Goal: Information Seeking & Learning: Learn about a topic

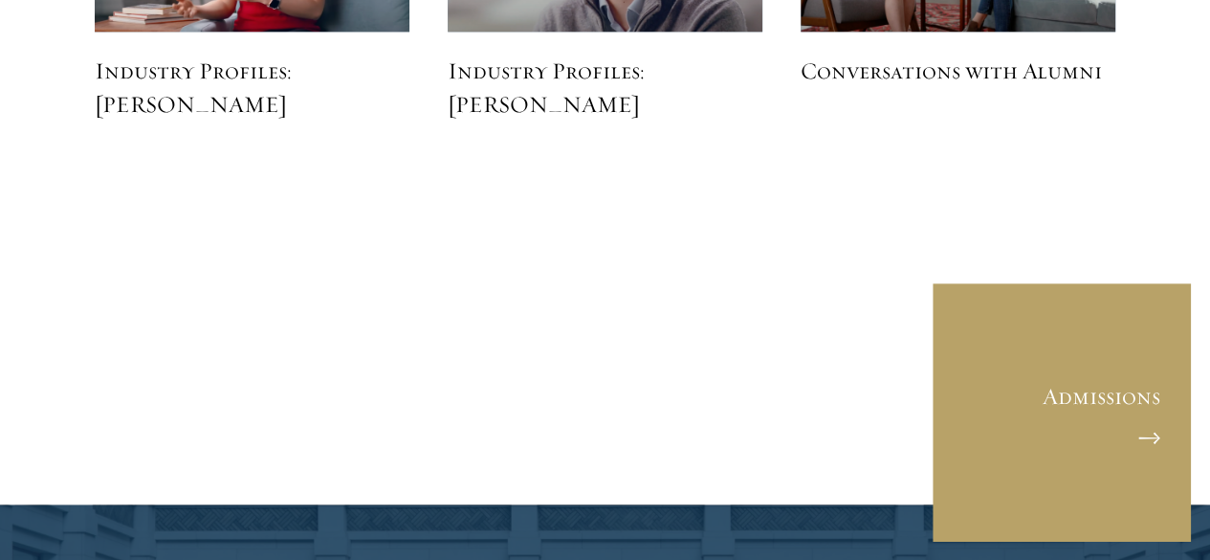
scroll to position [4927, 0]
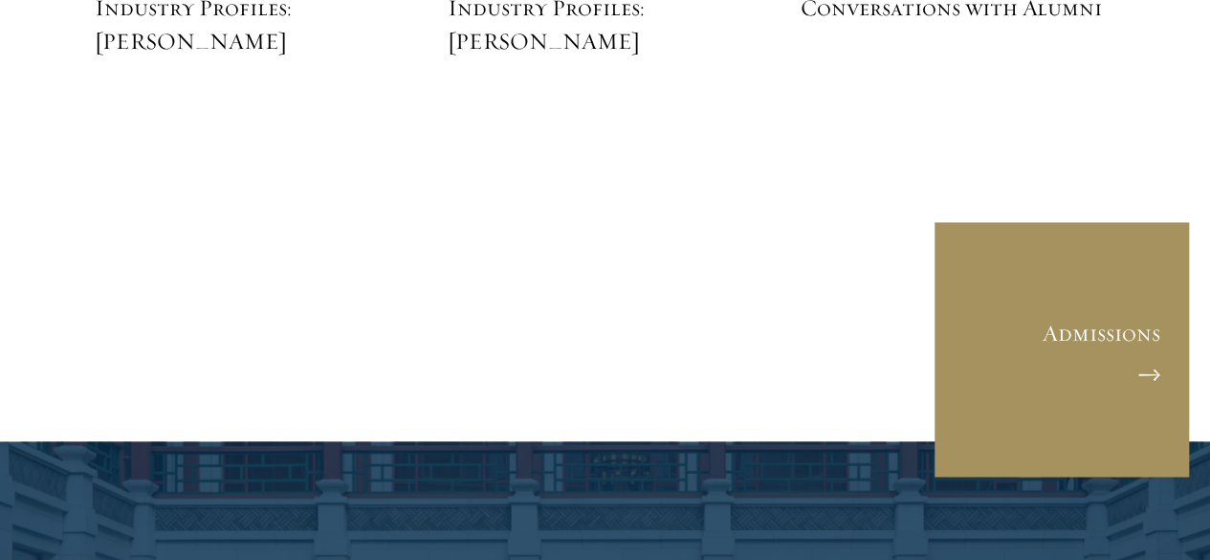
click at [999, 269] on link "Admissions" at bounding box center [1062, 349] width 258 height 258
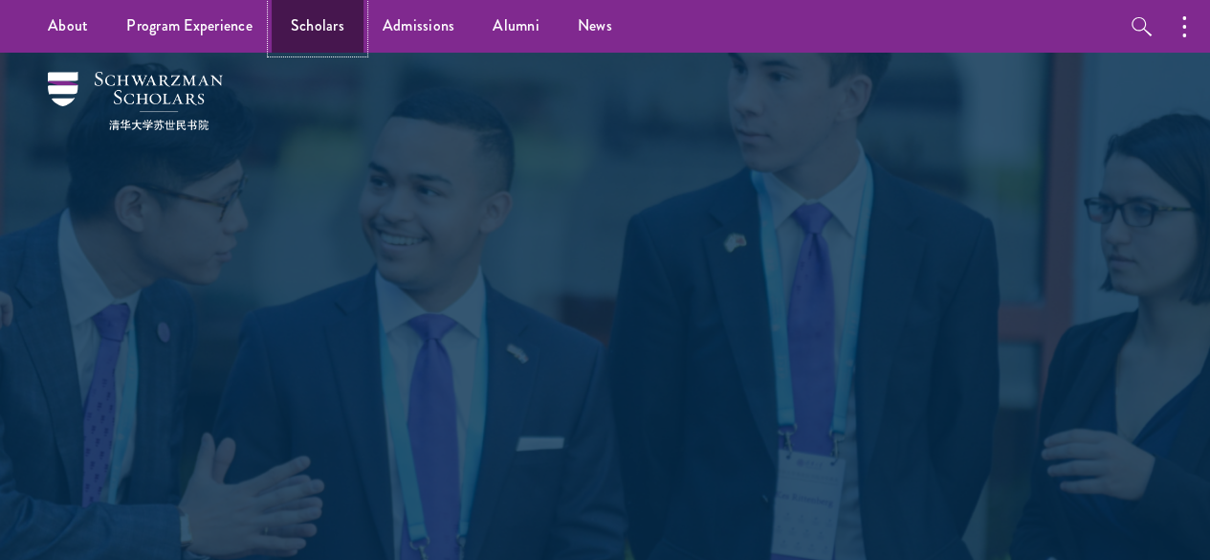
click at [298, 17] on link "Scholars" at bounding box center [318, 26] width 92 height 53
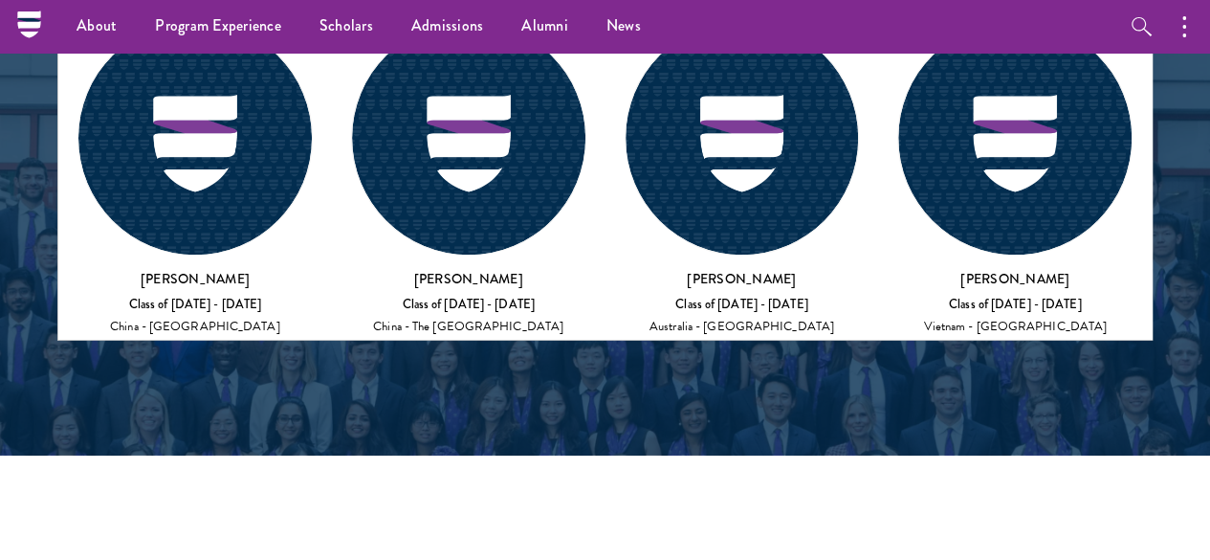
scroll to position [7499, 0]
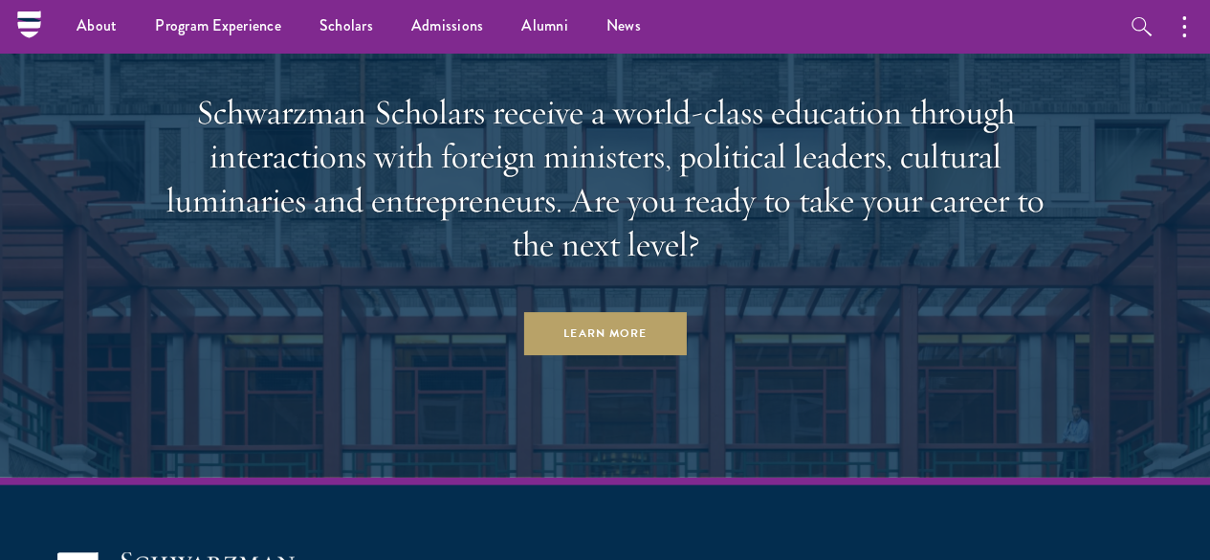
scroll to position [5827, 0]
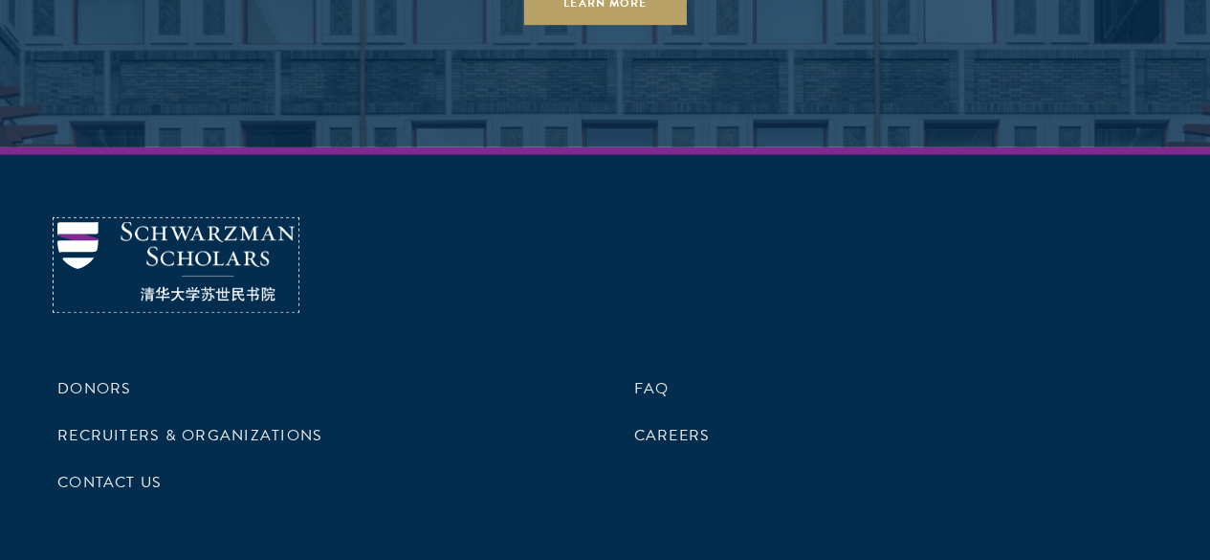
click at [213, 264] on img at bounding box center [175, 261] width 237 height 79
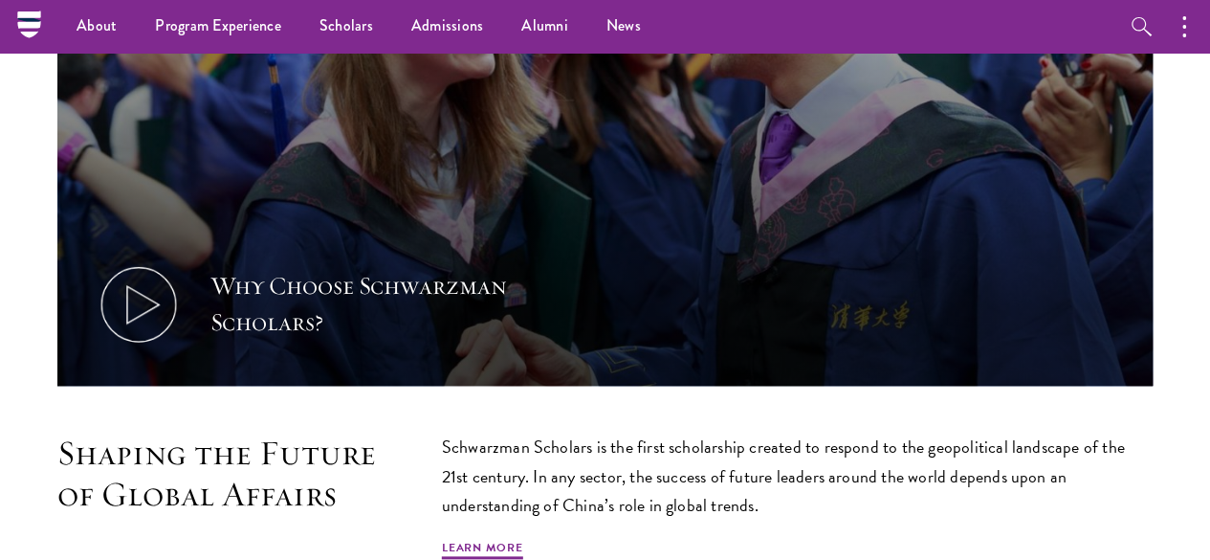
scroll to position [785, 0]
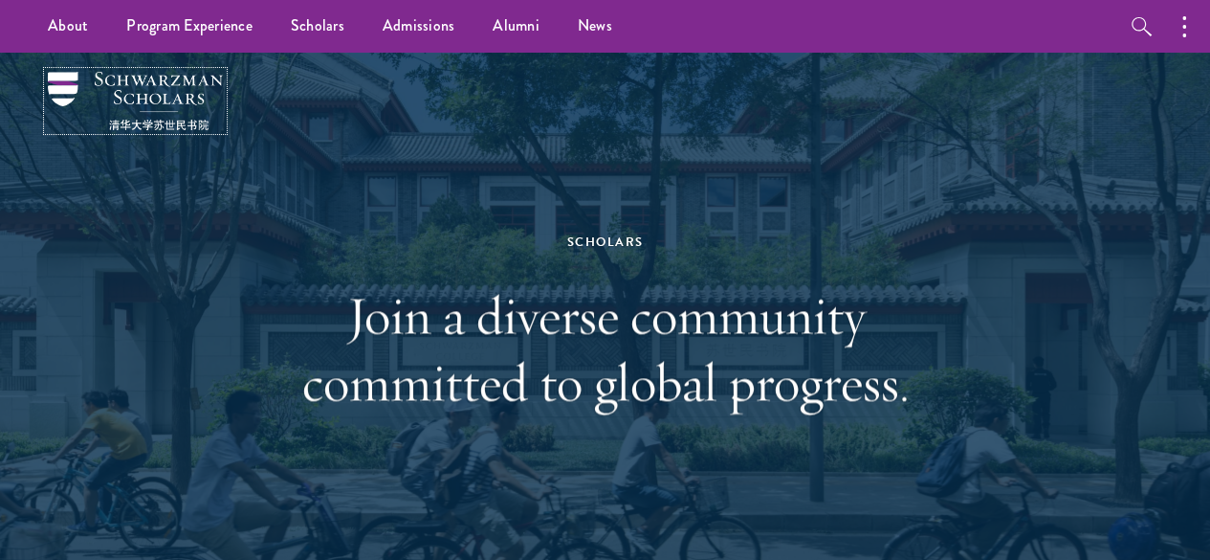
click at [196, 97] on img at bounding box center [135, 101] width 175 height 58
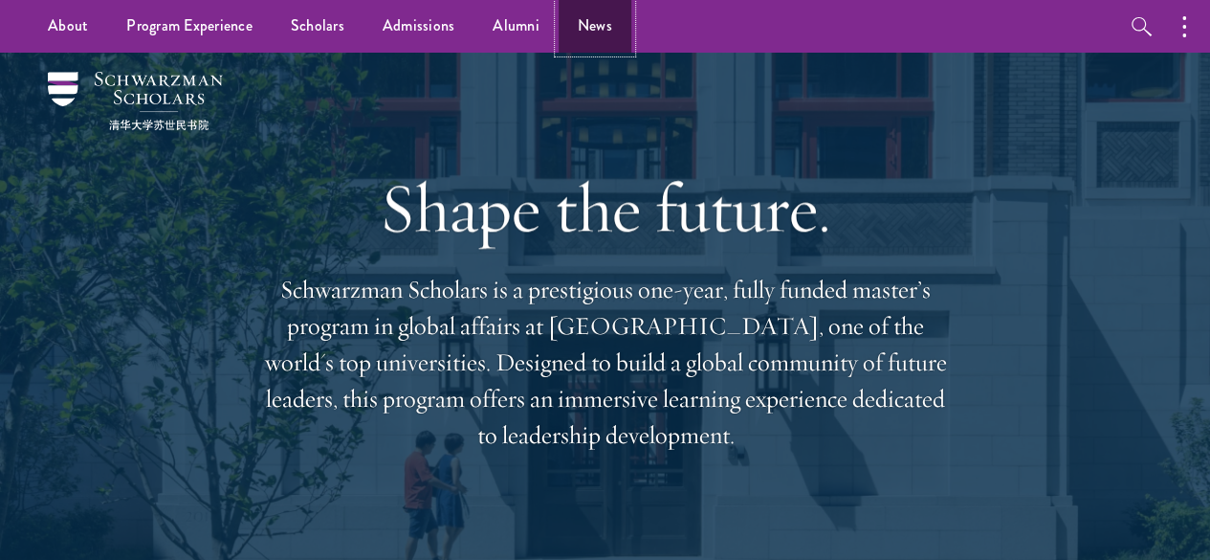
click at [601, 24] on link "News" at bounding box center [595, 26] width 73 height 53
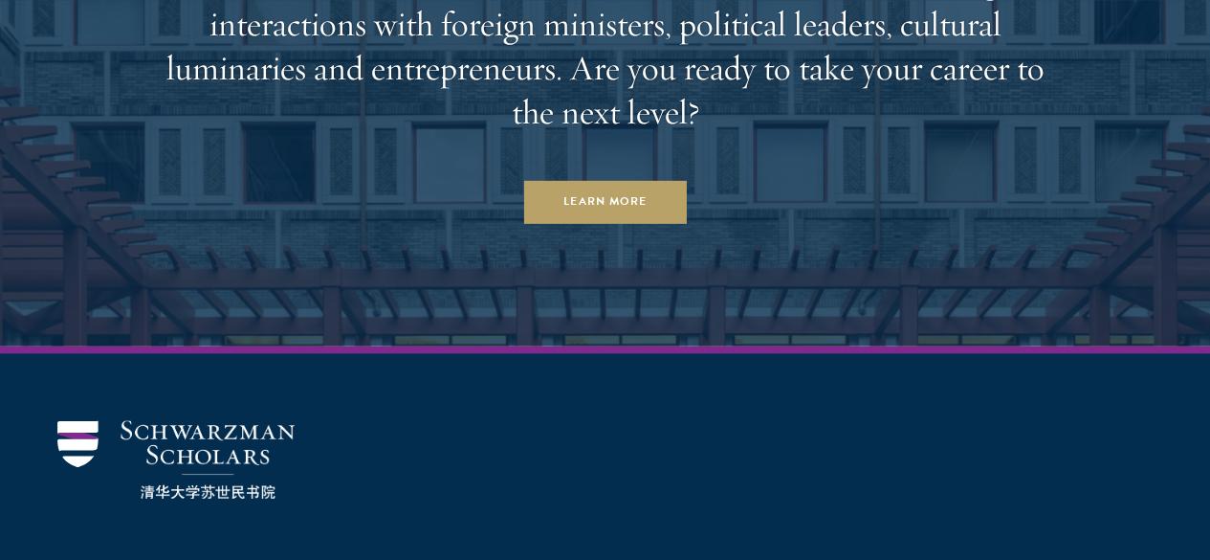
scroll to position [4571, 0]
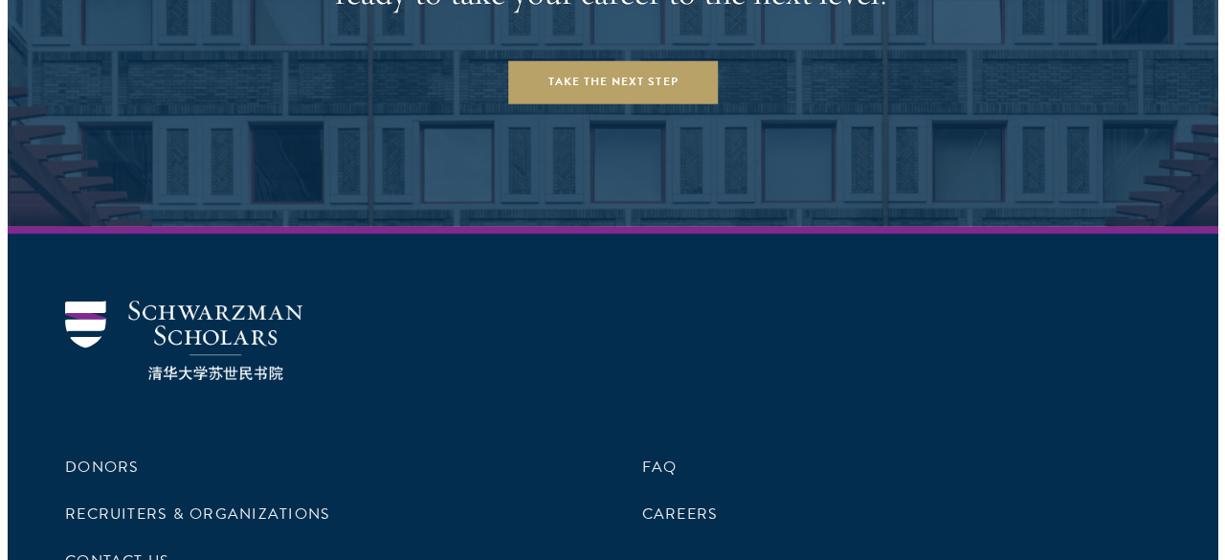
scroll to position [7858, 0]
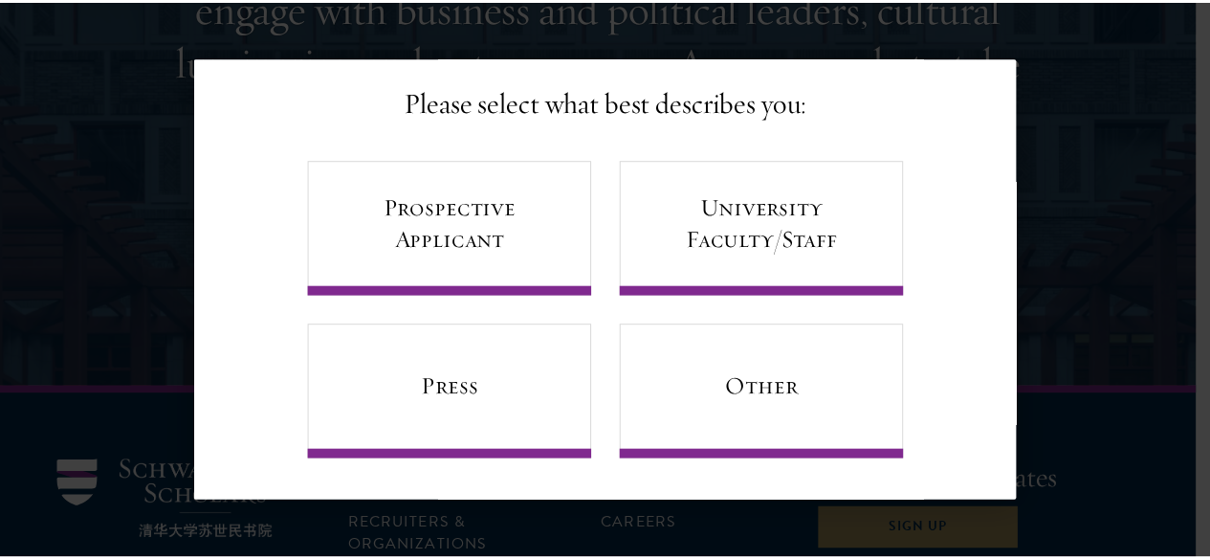
scroll to position [0, 0]
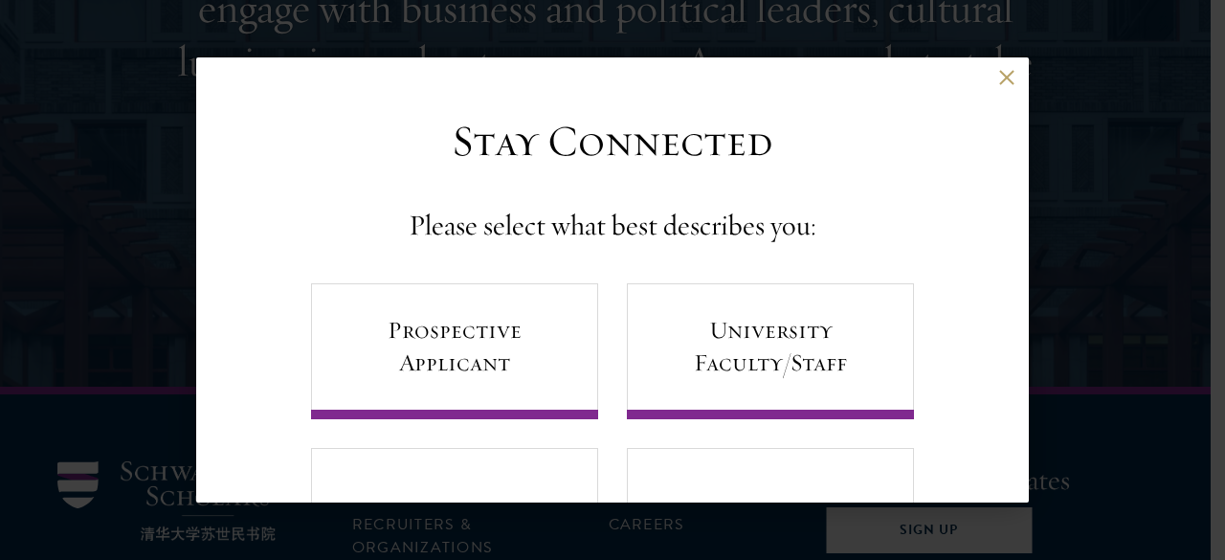
click at [67, 197] on div "Back Stay Connected Please select what best describes you: Prospective Applican…" at bounding box center [612, 279] width 1225 height 445
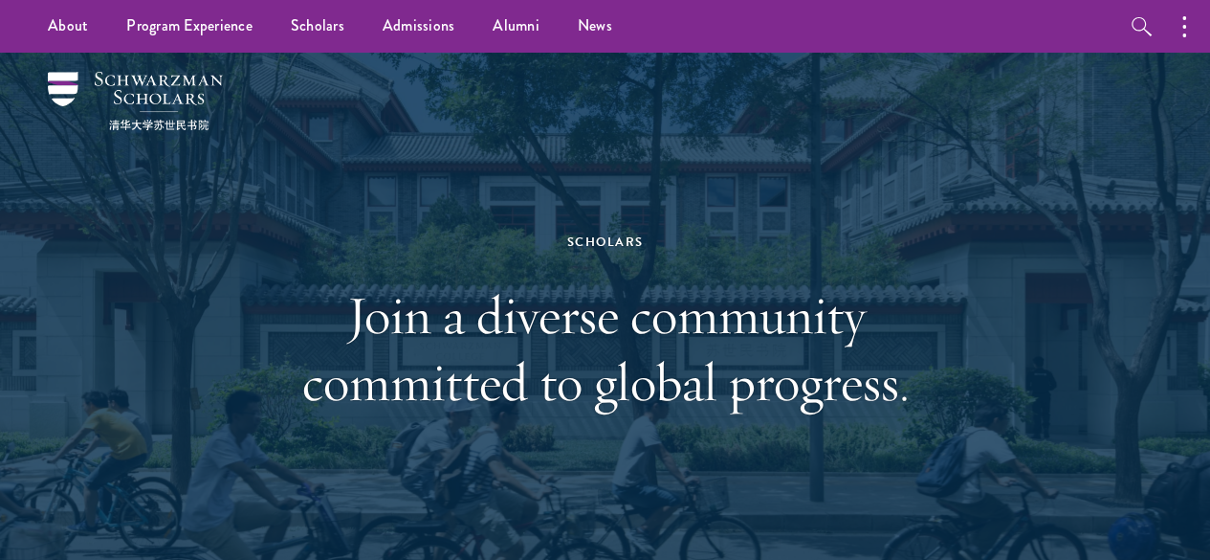
scroll to position [1, 0]
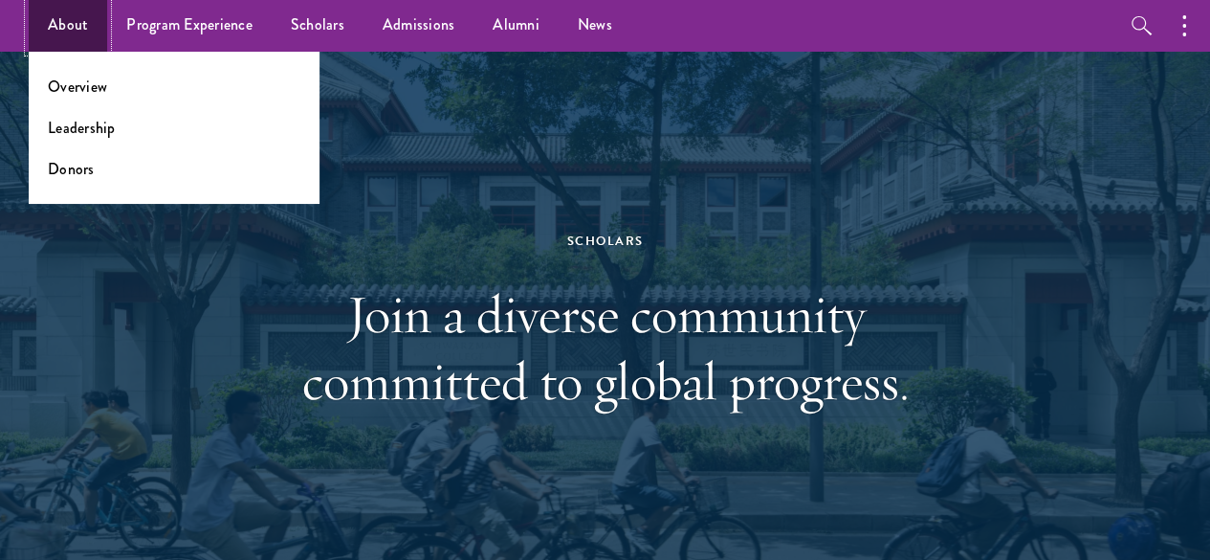
click at [73, 13] on link "About" at bounding box center [68, 25] width 78 height 53
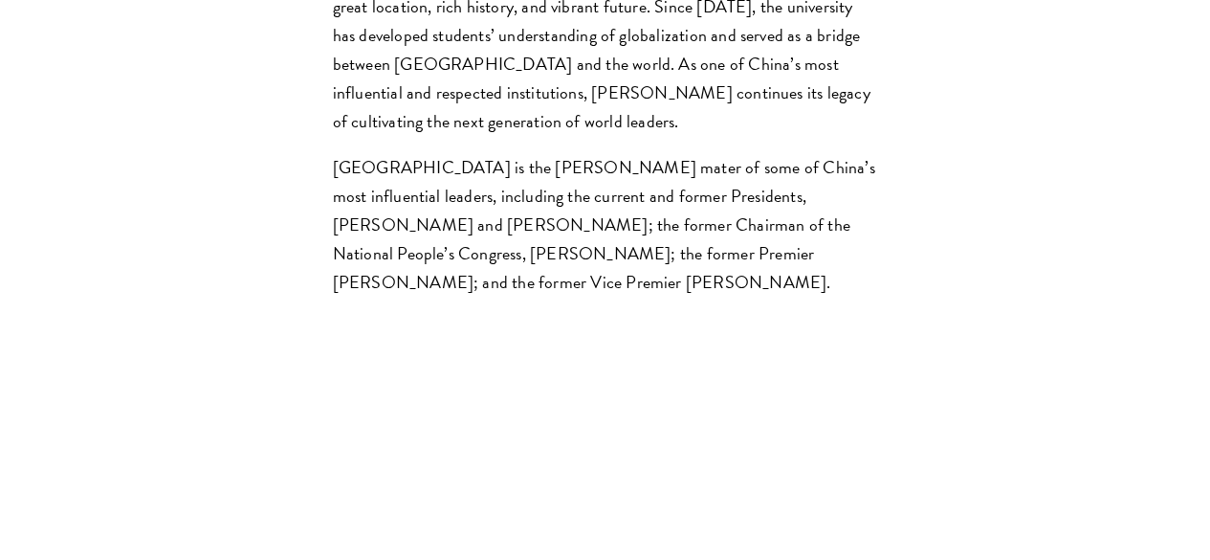
scroll to position [5616, 0]
